Goal: Information Seeking & Learning: Learn about a topic

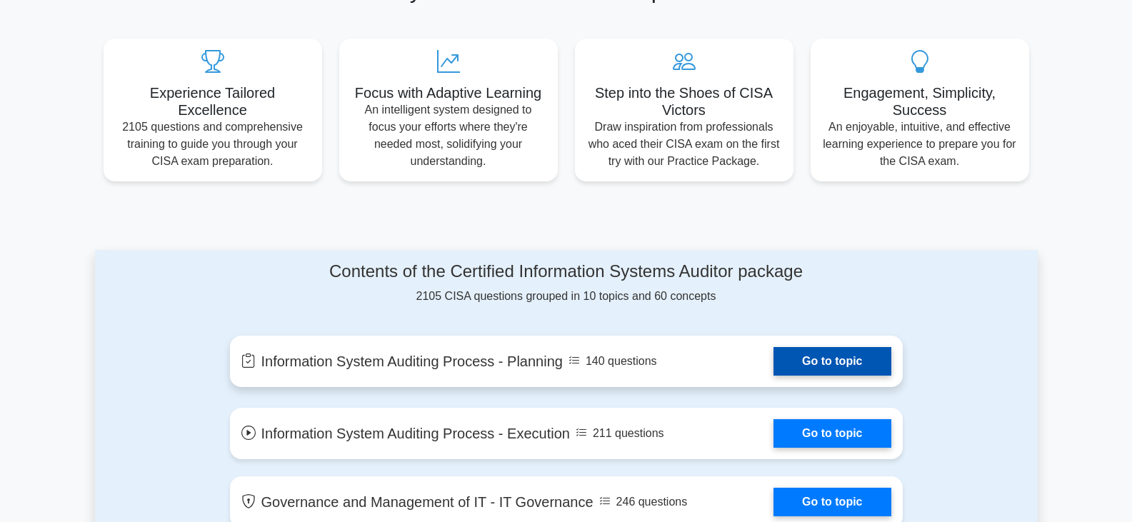
click at [827, 363] on link "Go to topic" at bounding box center [831, 361] width 117 height 29
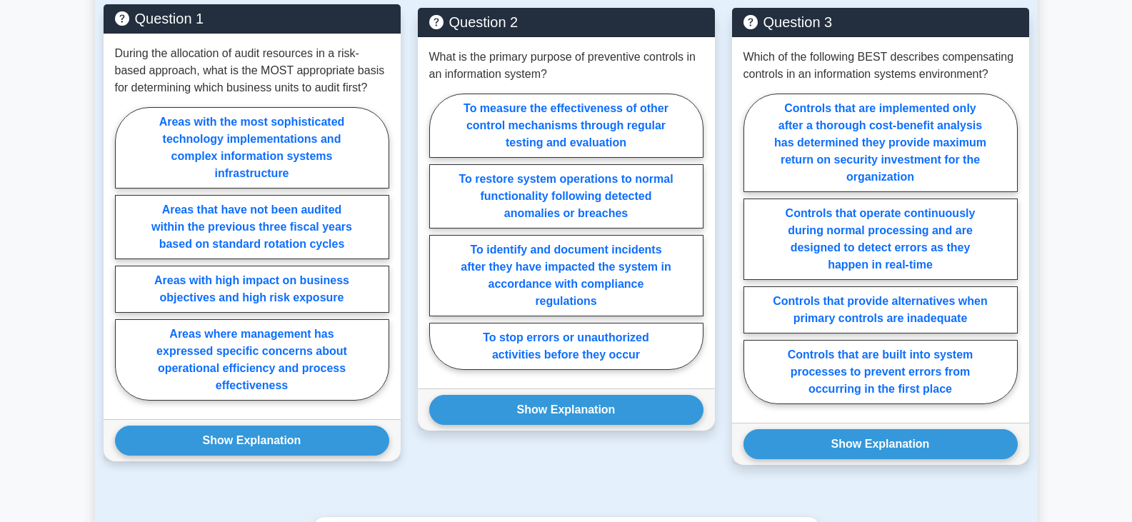
scroll to position [1285, 0]
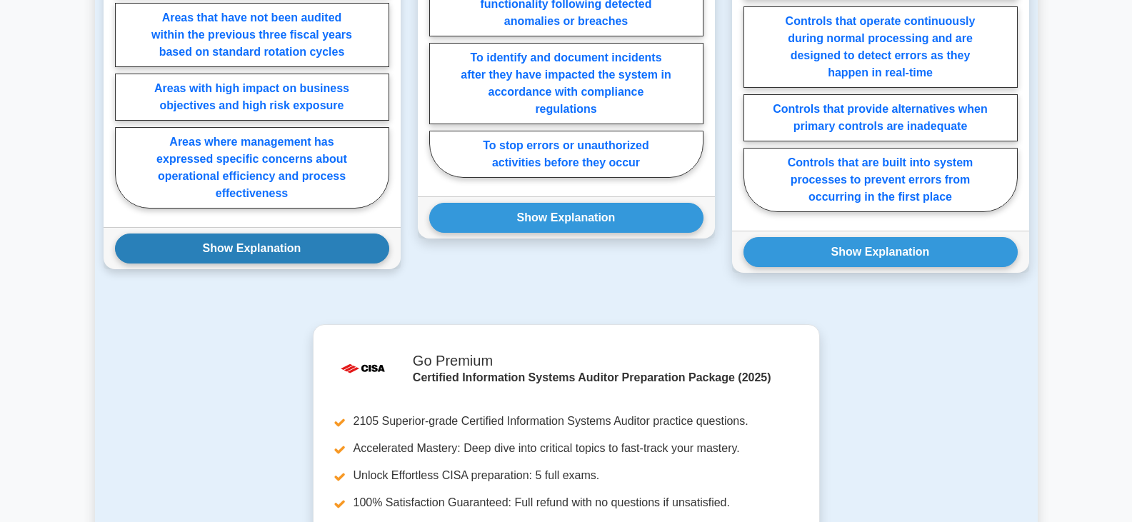
click at [253, 233] on button "Show Explanation" at bounding box center [252, 248] width 274 height 30
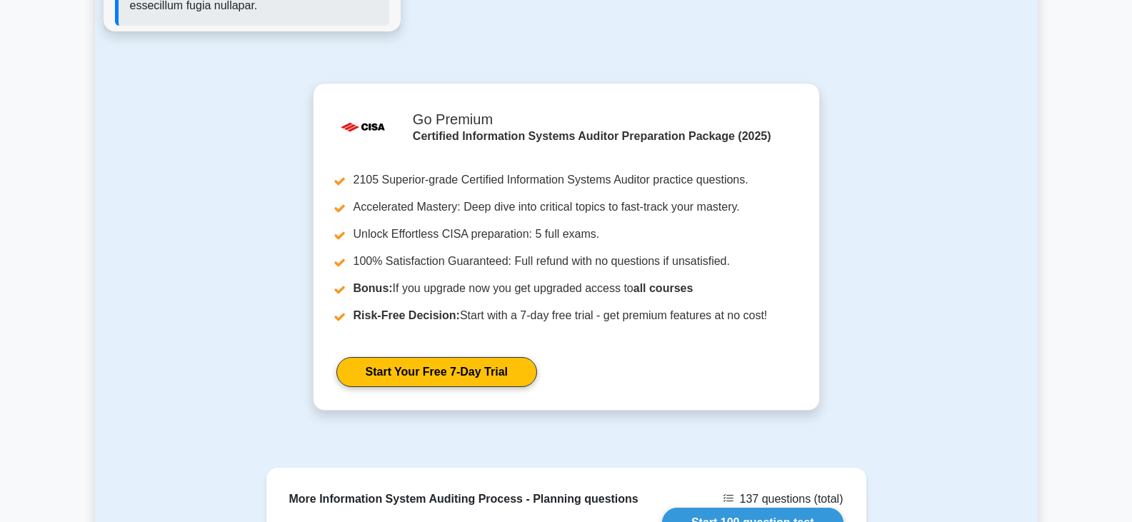
scroll to position [2271, 0]
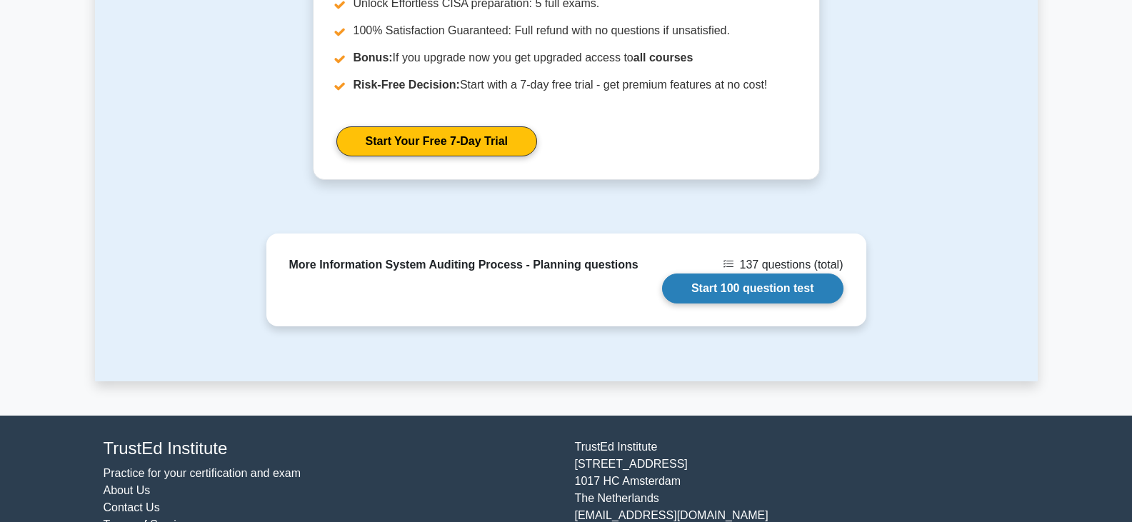
drag, startPoint x: 745, startPoint y: 243, endPoint x: 715, endPoint y: 243, distance: 30.0
click at [745, 273] on link "Start 100 question test" at bounding box center [752, 288] width 181 height 30
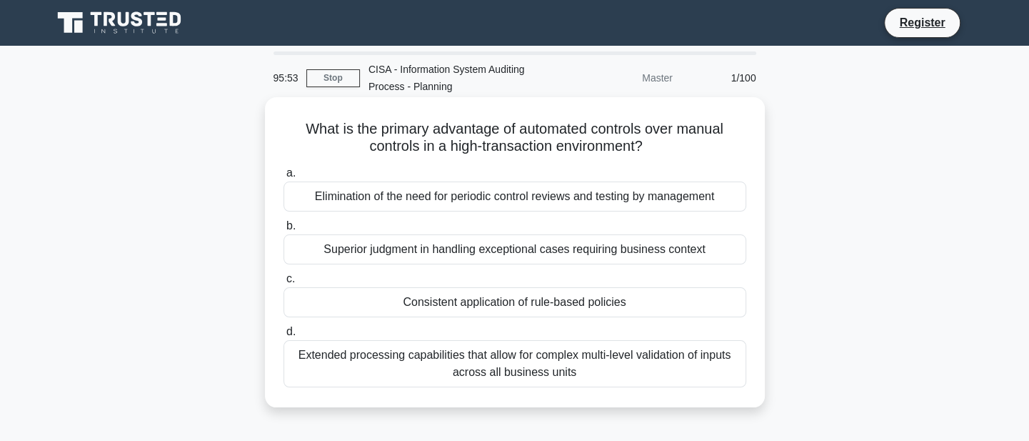
click at [521, 368] on div "Extended processing capabilities that allow for complex multi-level validation …" at bounding box center [514, 363] width 463 height 47
click at [283, 336] on input "d. Extended processing capabilities that allow for complex multi-level validati…" at bounding box center [283, 331] width 0 height 9
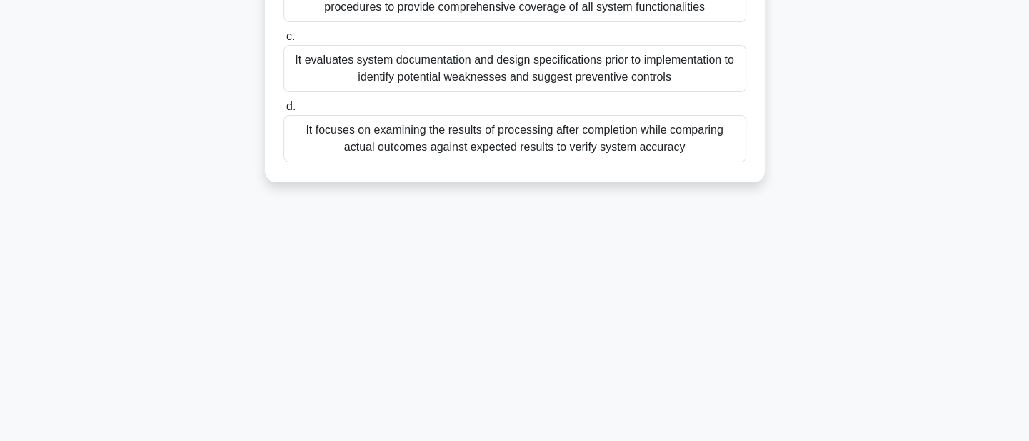
click at [421, 139] on div "It focuses on examining the results of processing after completion while compar…" at bounding box center [514, 138] width 463 height 47
click at [283, 111] on input "d. It focuses on examining the results of processing after completion while com…" at bounding box center [283, 106] width 0 height 9
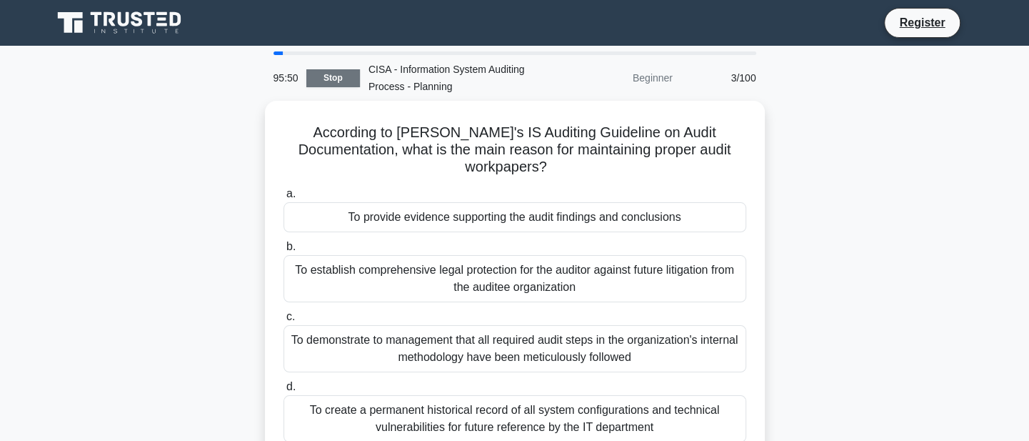
click at [334, 79] on link "Stop" at bounding box center [333, 78] width 54 height 18
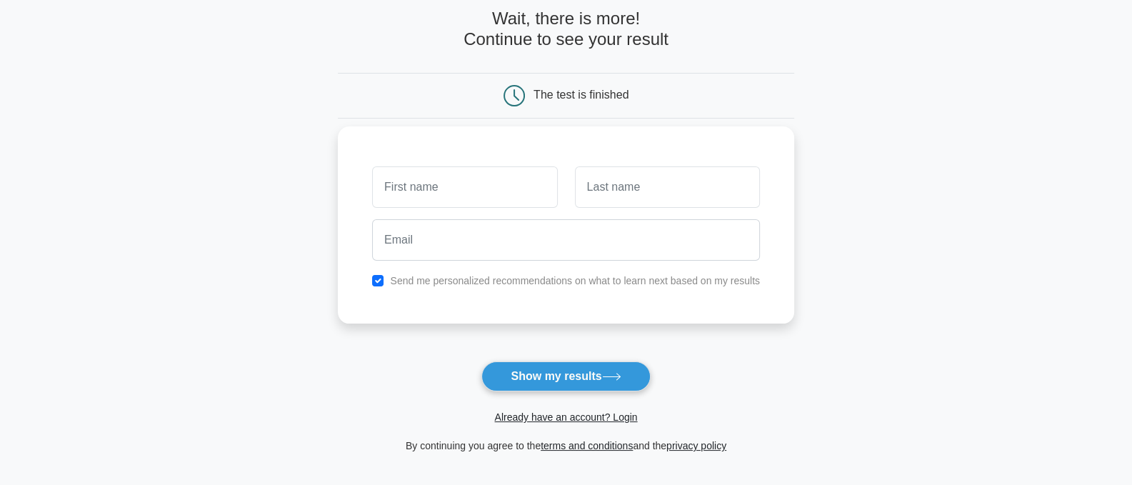
scroll to position [214, 0]
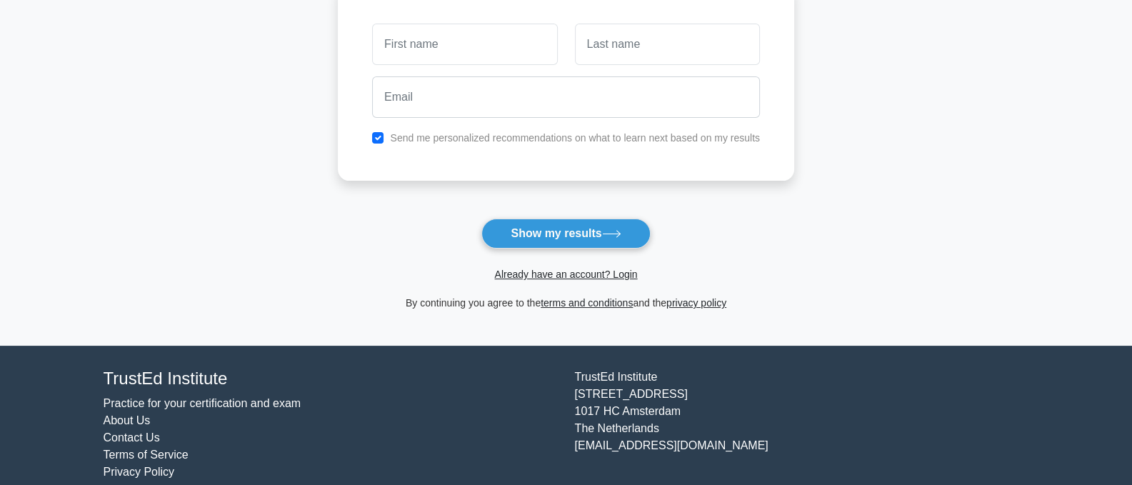
click at [488, 51] on input "text" at bounding box center [464, 44] width 185 height 41
type input "fith"
click at [723, 44] on input "text" at bounding box center [667, 44] width 185 height 41
type input "[PERSON_NAME]"
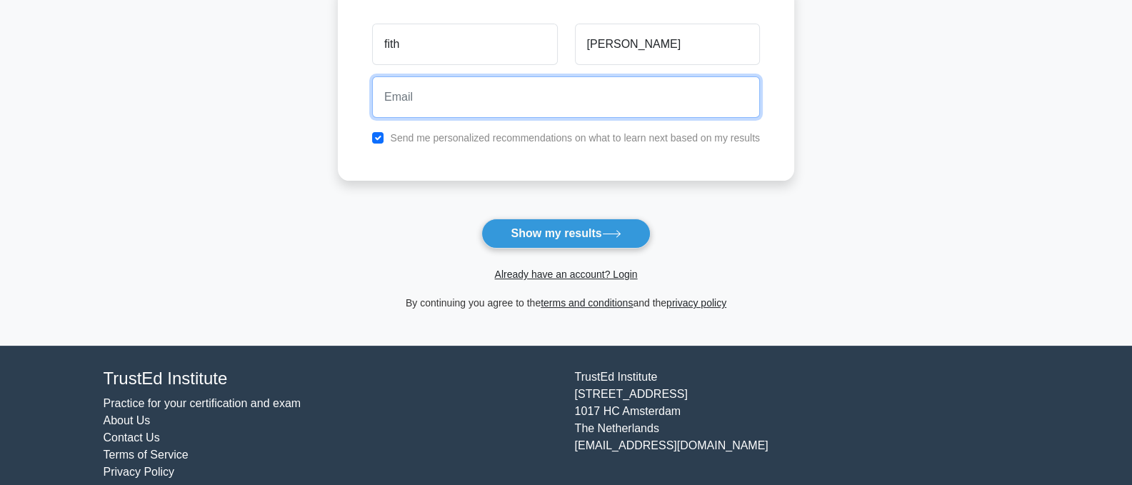
click at [415, 105] on input "email" at bounding box center [566, 96] width 388 height 41
type input "f"
type input "[EMAIL_ADDRESS][DOMAIN_NAME]"
click at [481, 218] on button "Show my results" at bounding box center [565, 233] width 169 height 30
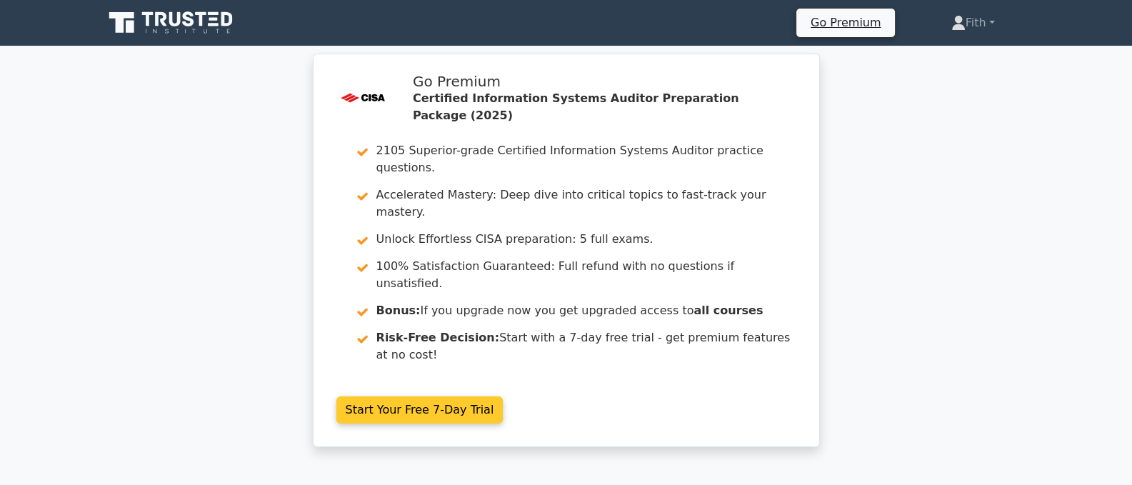
click at [418, 396] on link "Start Your Free 7-Day Trial" at bounding box center [419, 409] width 167 height 27
